Goal: Transaction & Acquisition: Purchase product/service

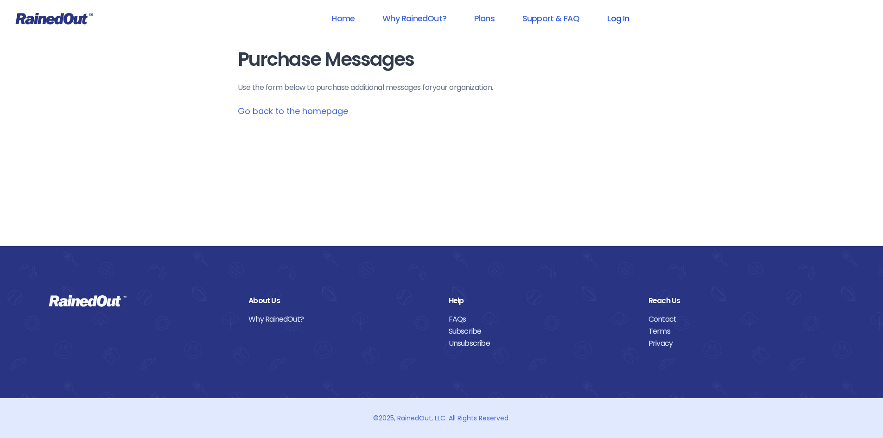
click at [620, 19] on link "Log In" at bounding box center [618, 18] width 46 height 21
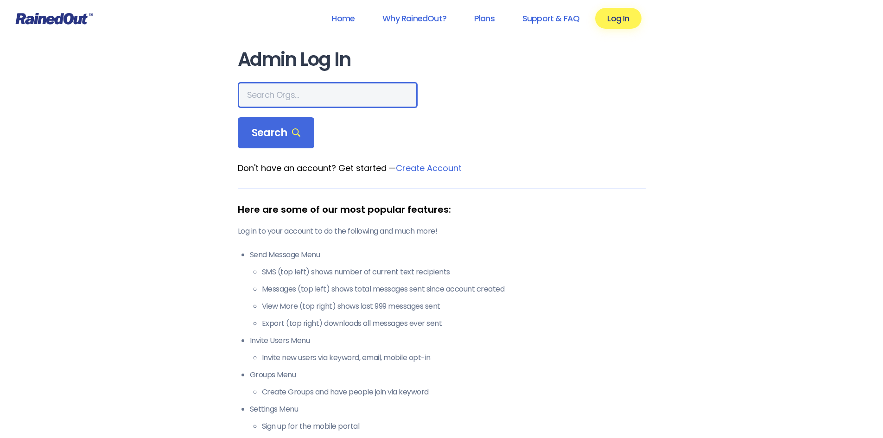
click at [298, 97] on input "text" at bounding box center [328, 95] width 180 height 26
type input "[PERSON_NAME] Recre"
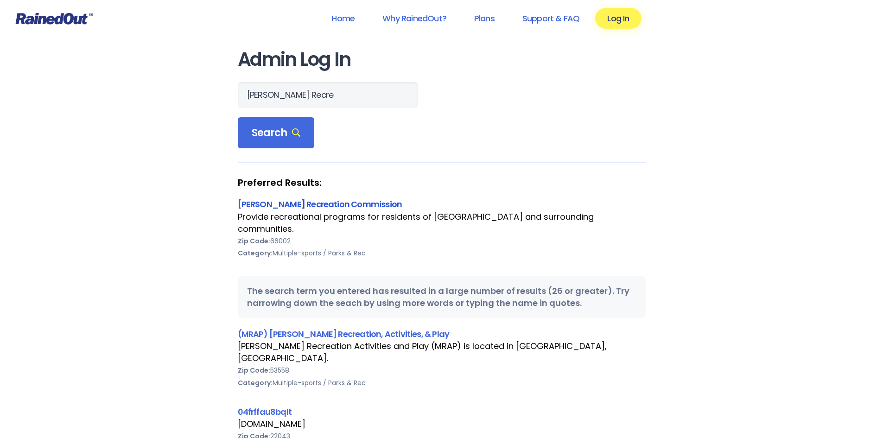
click at [284, 206] on link "[PERSON_NAME] Recreation Commission" at bounding box center [320, 204] width 164 height 12
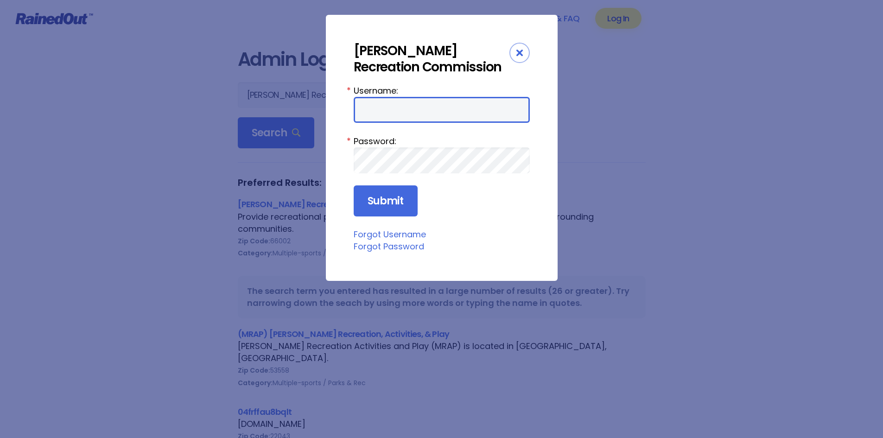
click at [396, 108] on input "Username:" at bounding box center [442, 110] width 176 height 26
type input "AtchisonRec"
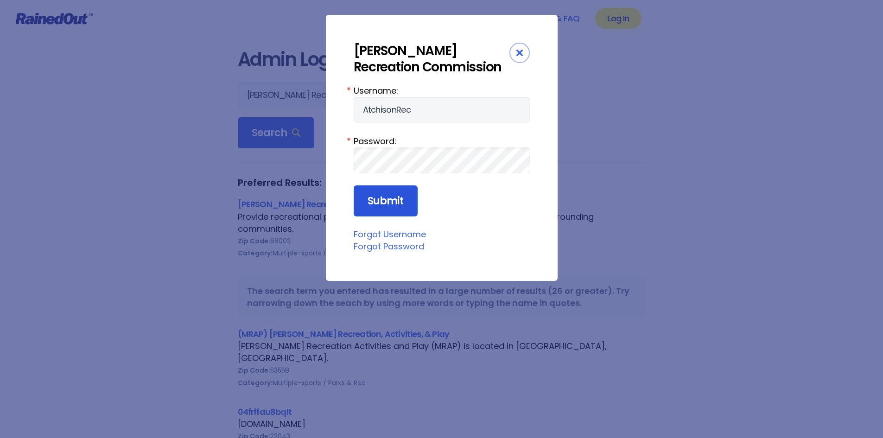
click at [380, 194] on input "Submit" at bounding box center [386, 201] width 64 height 32
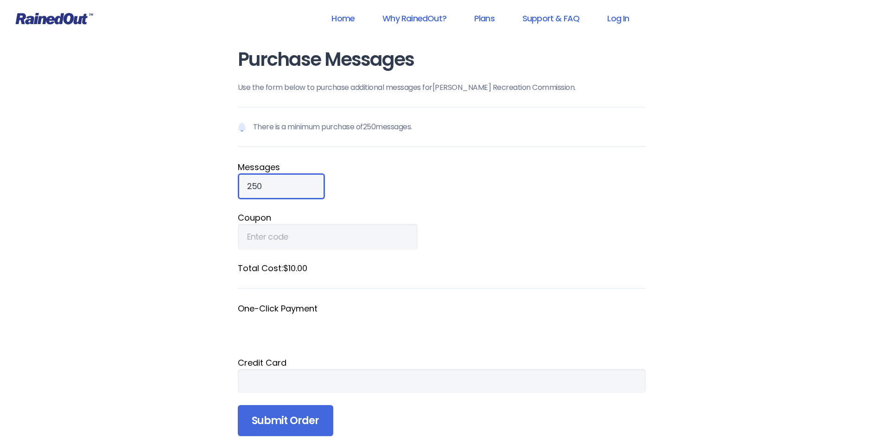
click at [264, 186] on input "250" at bounding box center [281, 186] width 87 height 26
type input "4"
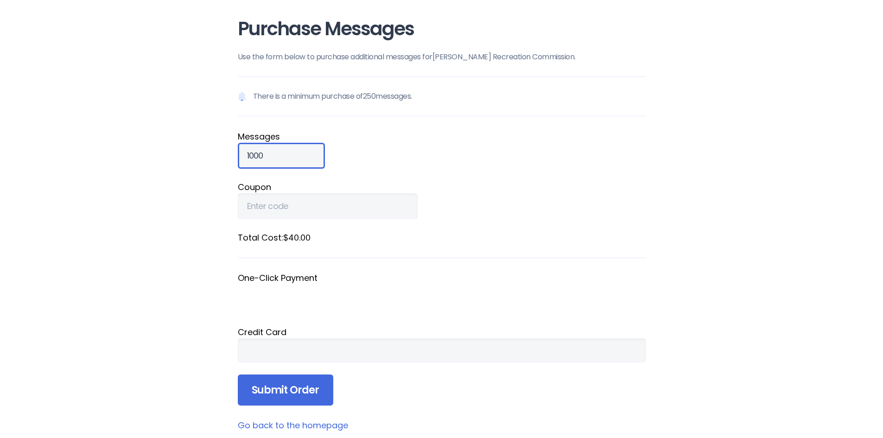
scroll to position [46, 0]
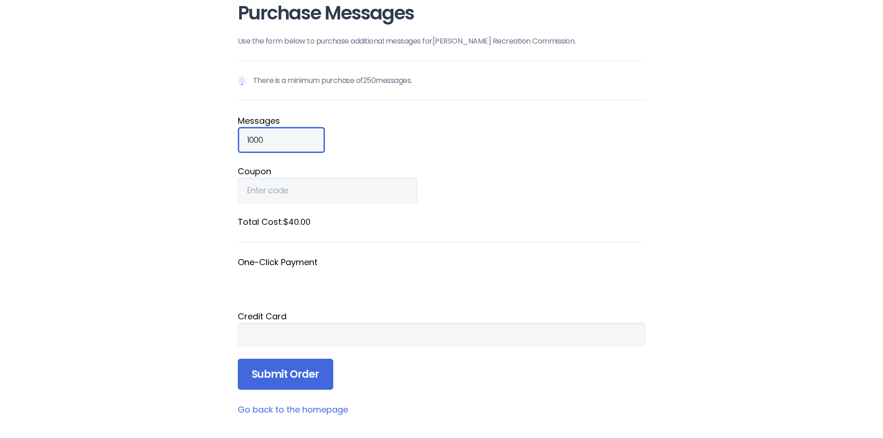
type input "1000"
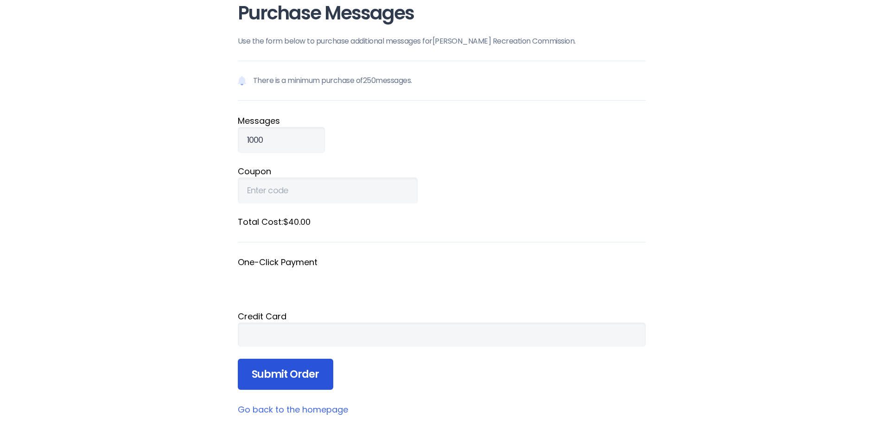
click at [298, 372] on input "Submit Order" at bounding box center [285, 375] width 95 height 32
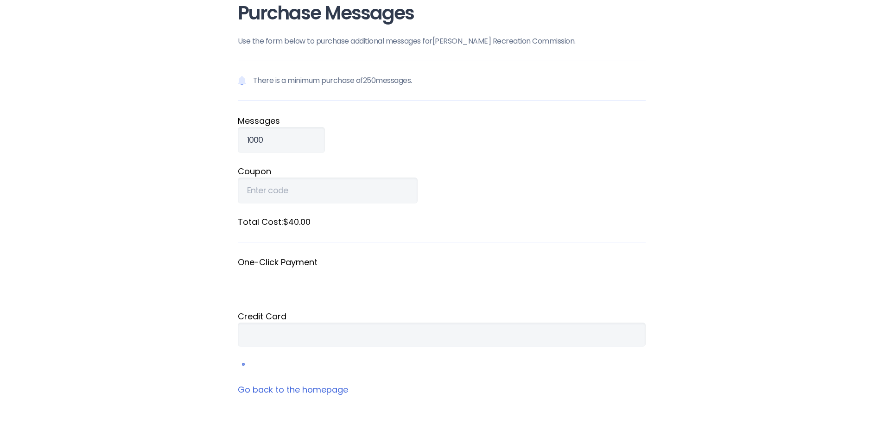
scroll to position [25, 0]
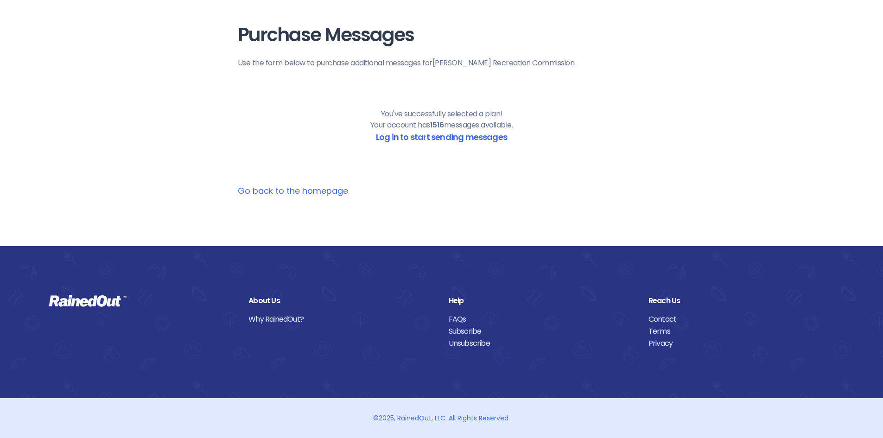
click at [284, 193] on link "Go back to the homepage" at bounding box center [293, 191] width 110 height 12
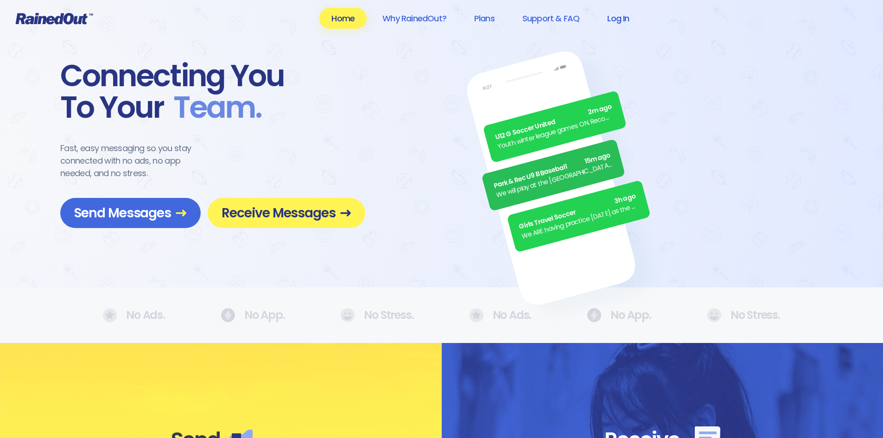
click at [627, 17] on link "Log In" at bounding box center [618, 18] width 46 height 21
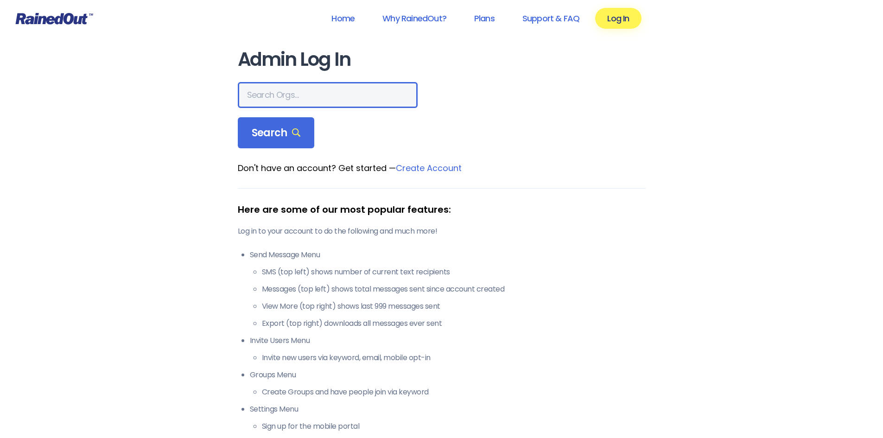
click at [272, 93] on input "text" at bounding box center [328, 95] width 180 height 26
type input "[PERSON_NAME] Recreat"
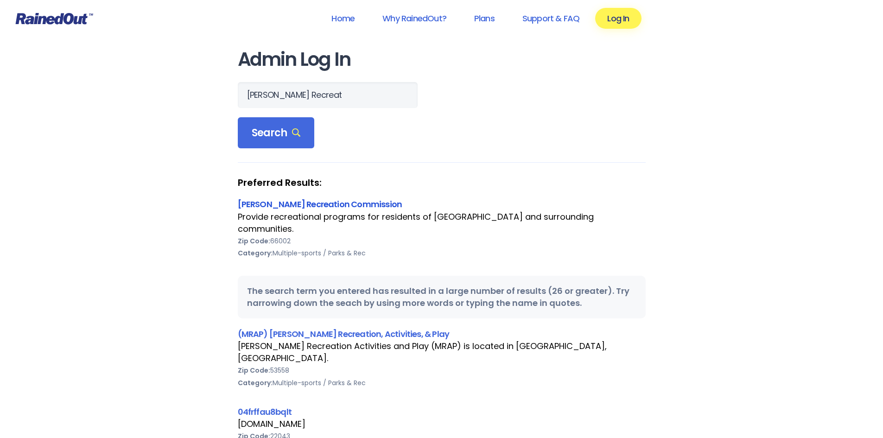
click at [260, 204] on link "[PERSON_NAME] Recreation Commission" at bounding box center [320, 204] width 164 height 12
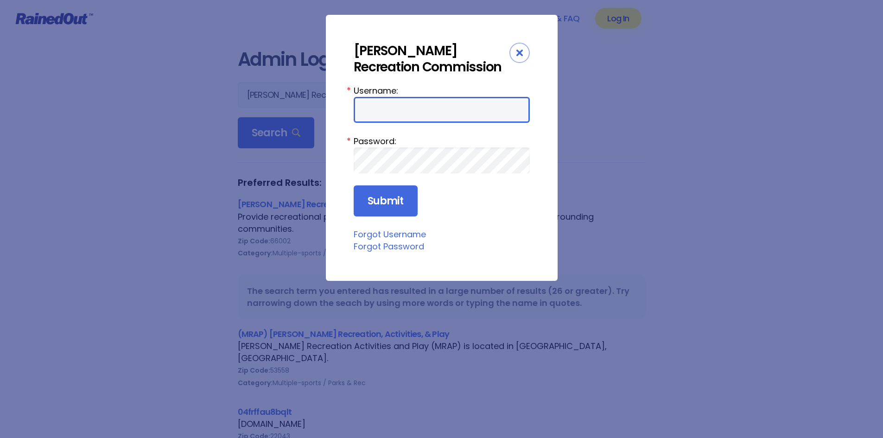
click at [408, 117] on input "Username:" at bounding box center [442, 110] width 176 height 26
type input "AtchisonRec"
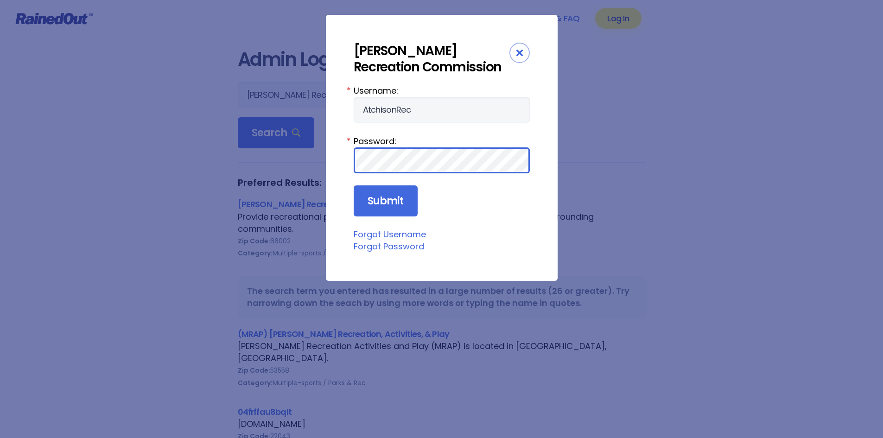
click at [354, 185] on input "Submit" at bounding box center [386, 201] width 64 height 32
